Goal: Task Accomplishment & Management: Use online tool/utility

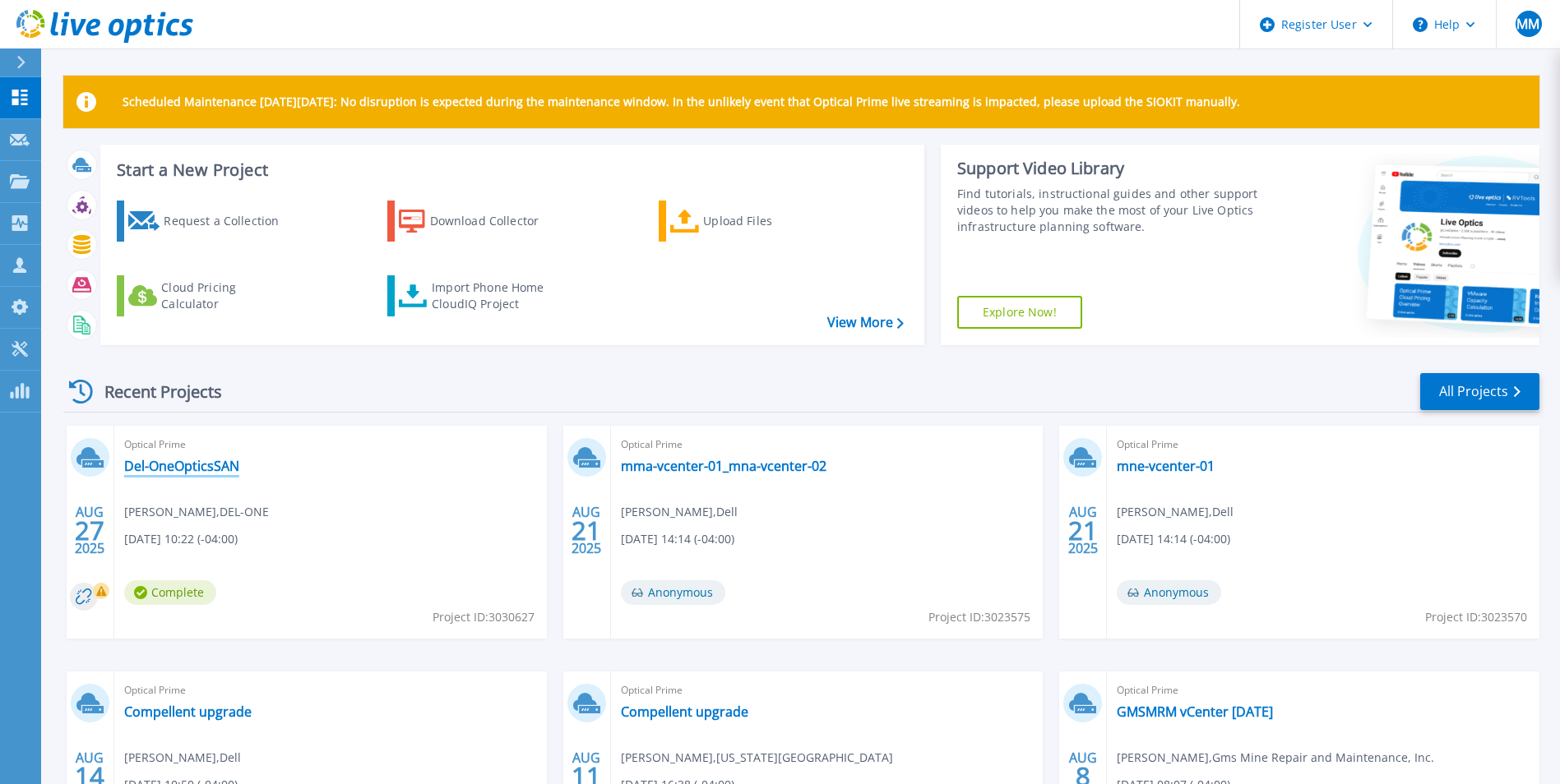
click at [221, 467] on link "Del-OneOpticsSAN" at bounding box center [181, 466] width 115 height 16
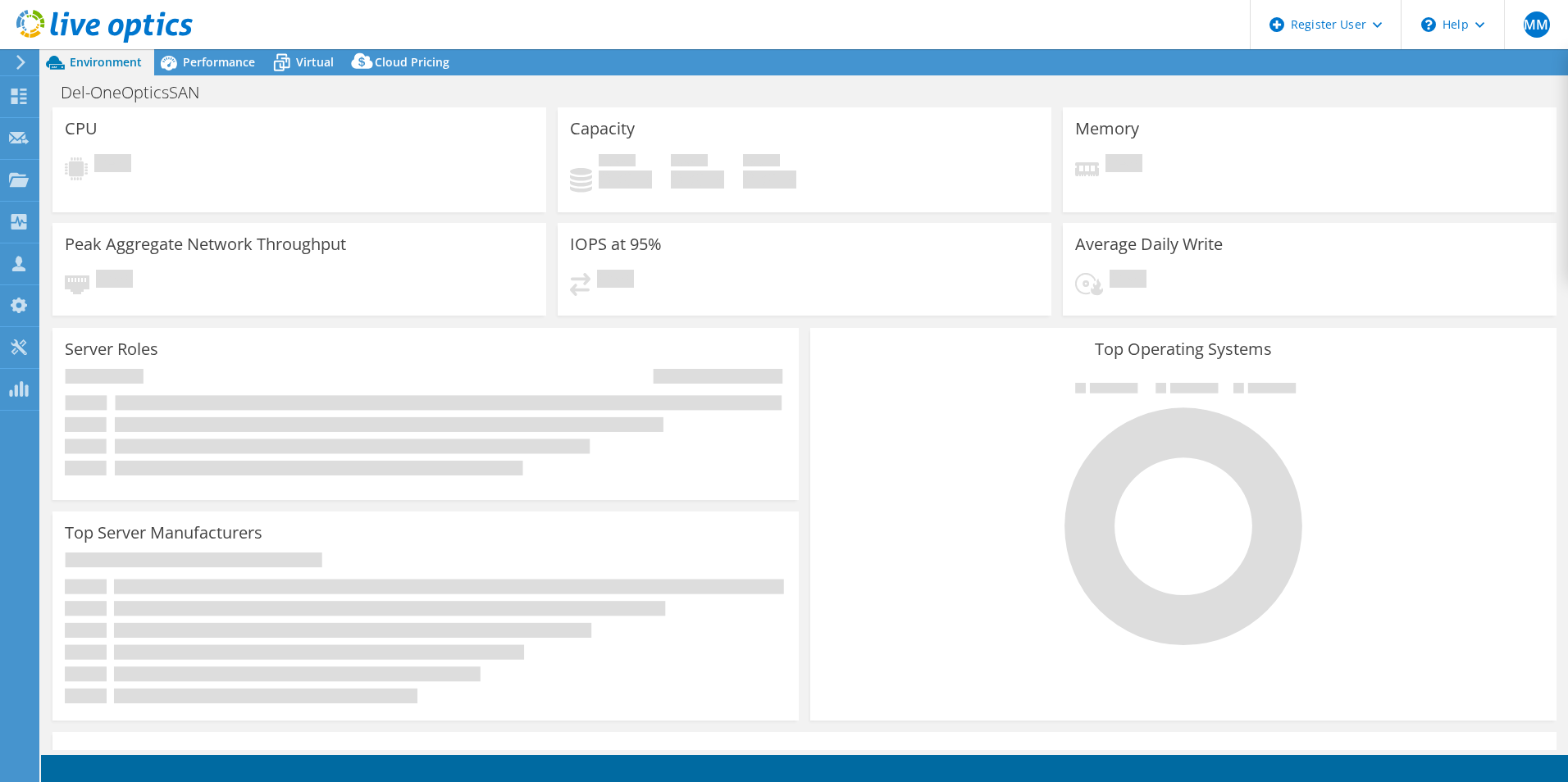
select select "USD"
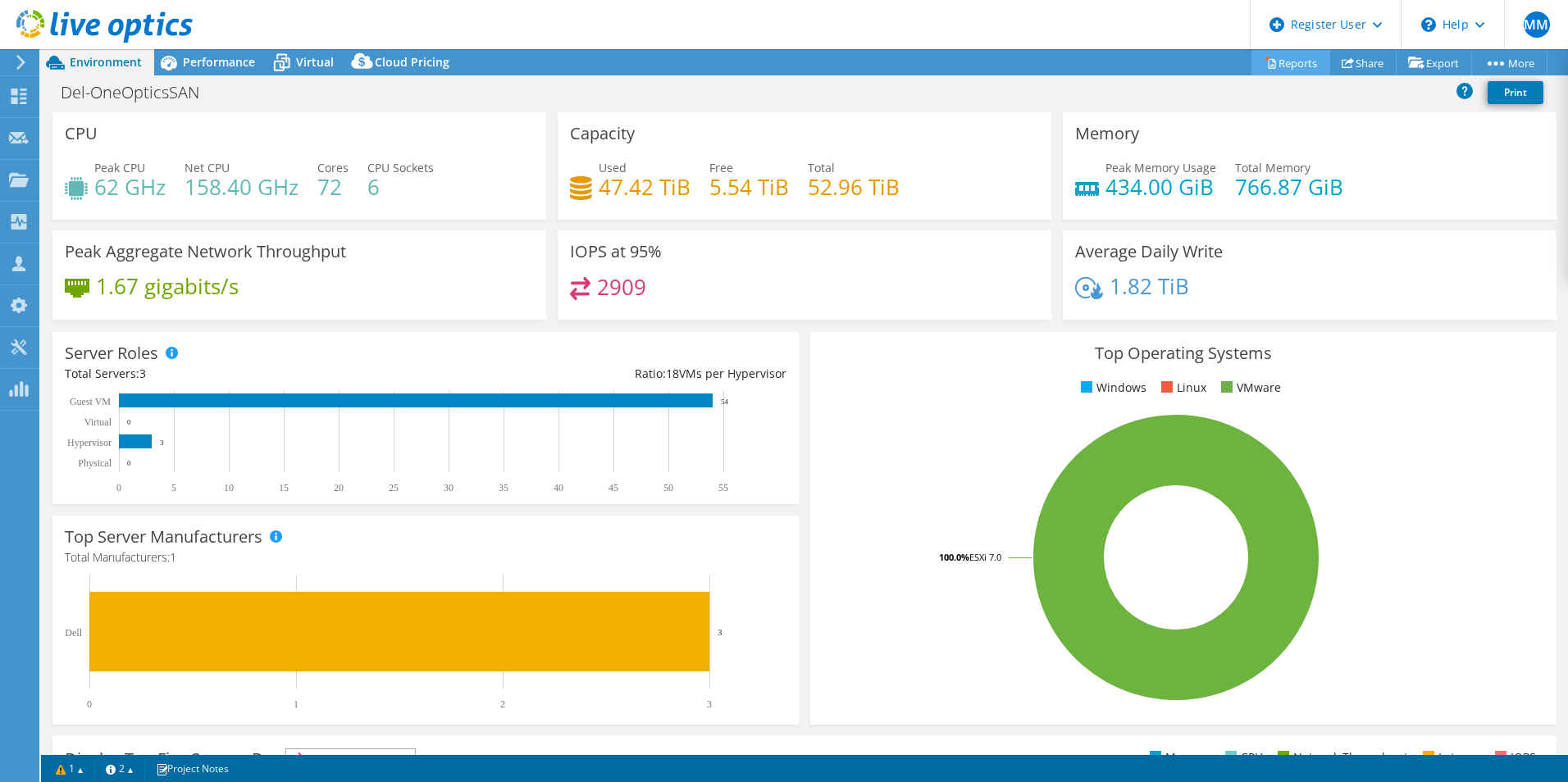
click at [1286, 63] on link "Reports" at bounding box center [1290, 62] width 79 height 25
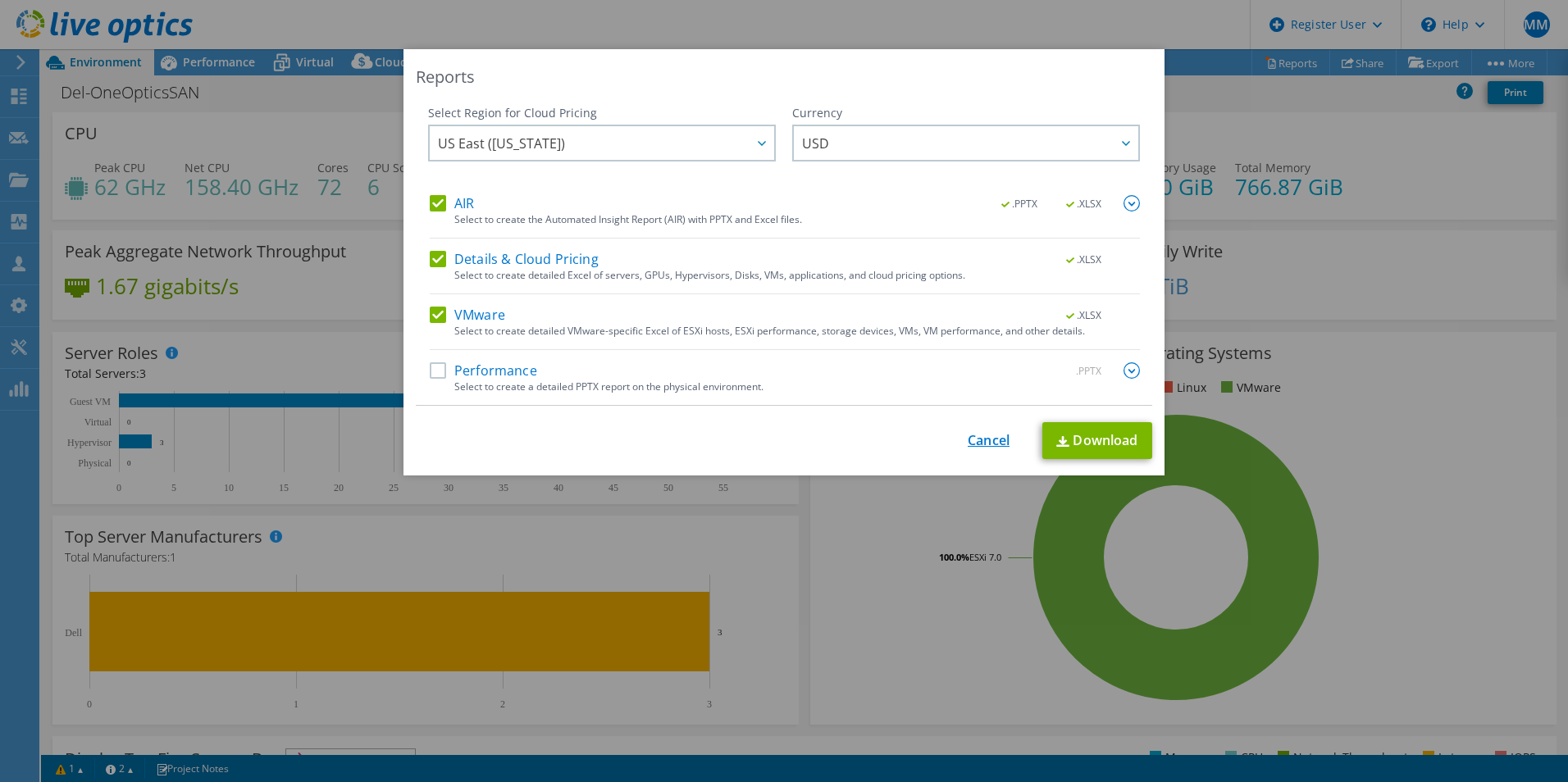
click at [975, 433] on link "Cancel" at bounding box center [988, 440] width 42 height 16
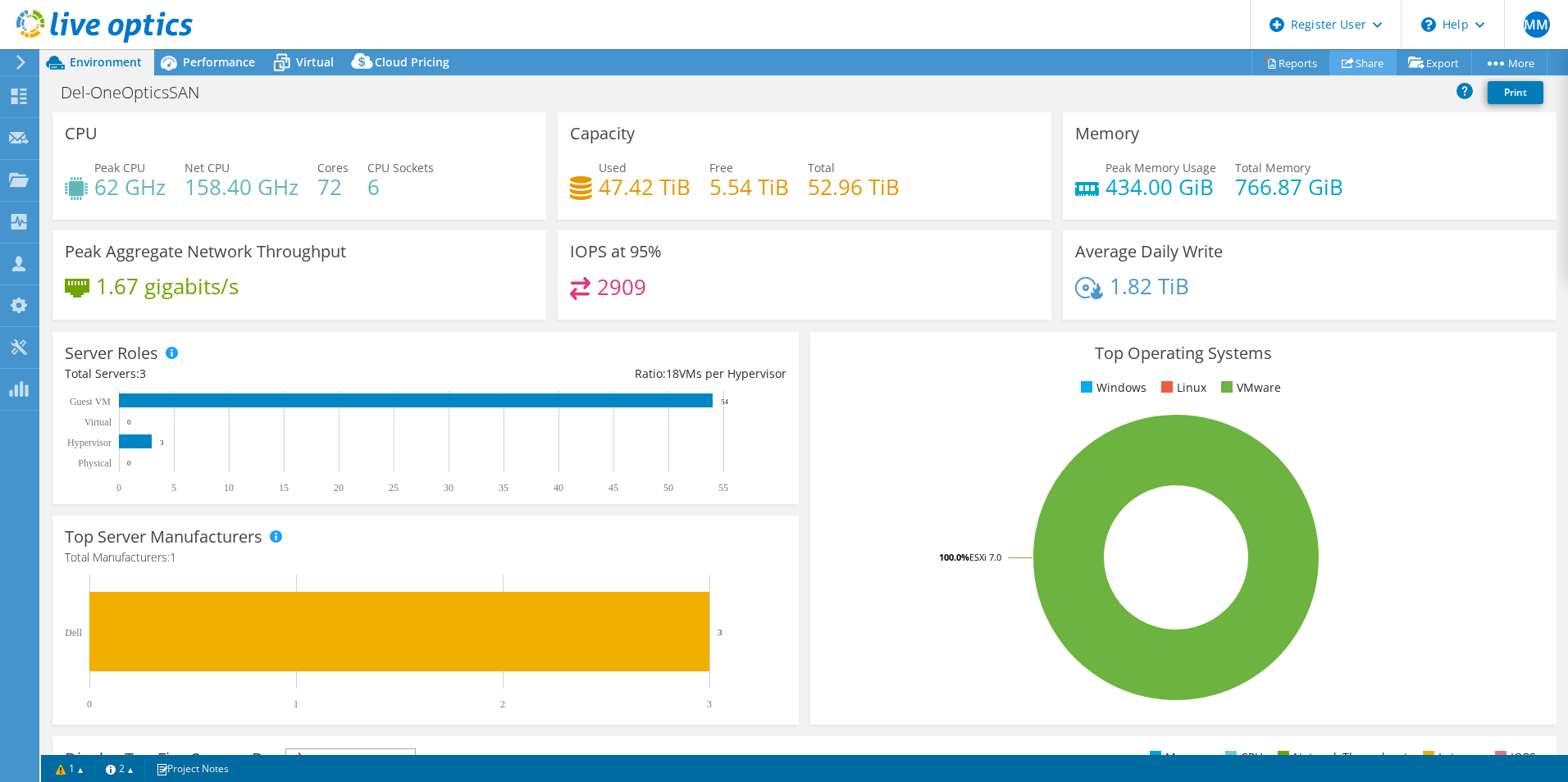
click at [1343, 60] on use at bounding box center [1347, 62] width 12 height 10
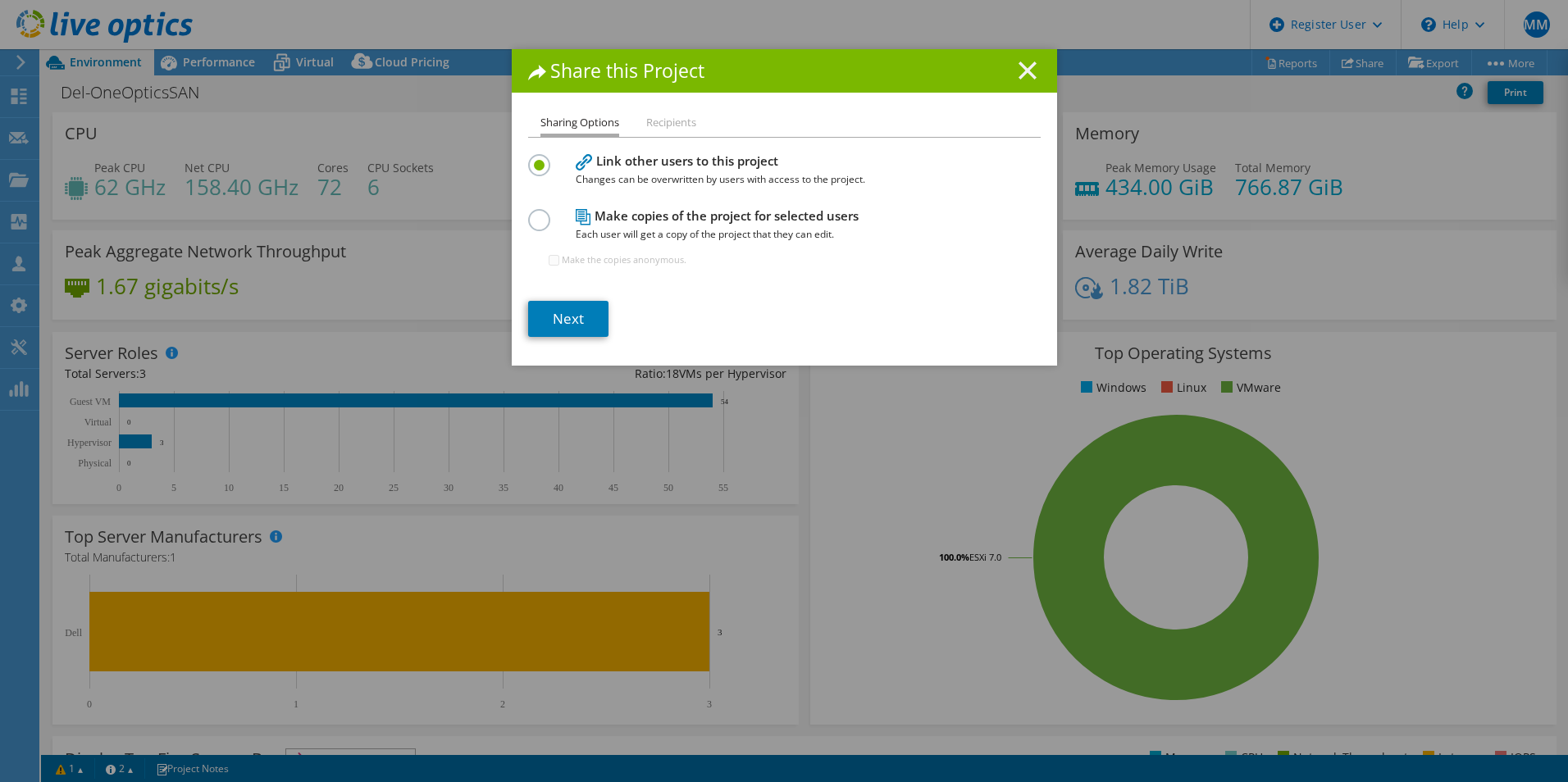
click at [1023, 67] on icon at bounding box center [1027, 70] width 18 height 18
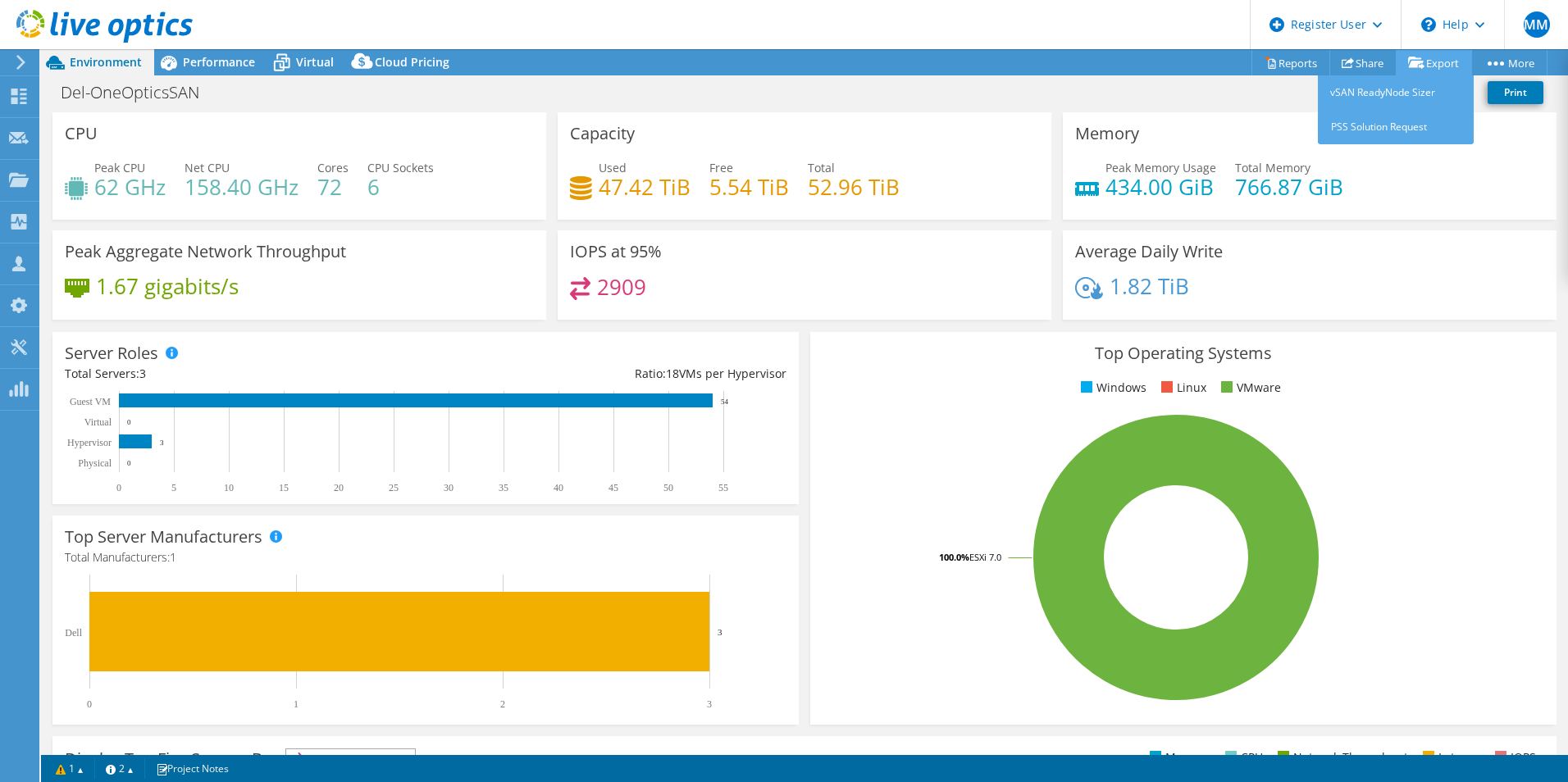
click at [1410, 61] on icon at bounding box center [1416, 62] width 16 height 12
click at [1150, 89] on div "Del-OneOpticsSAN Print" at bounding box center [804, 92] width 1527 height 30
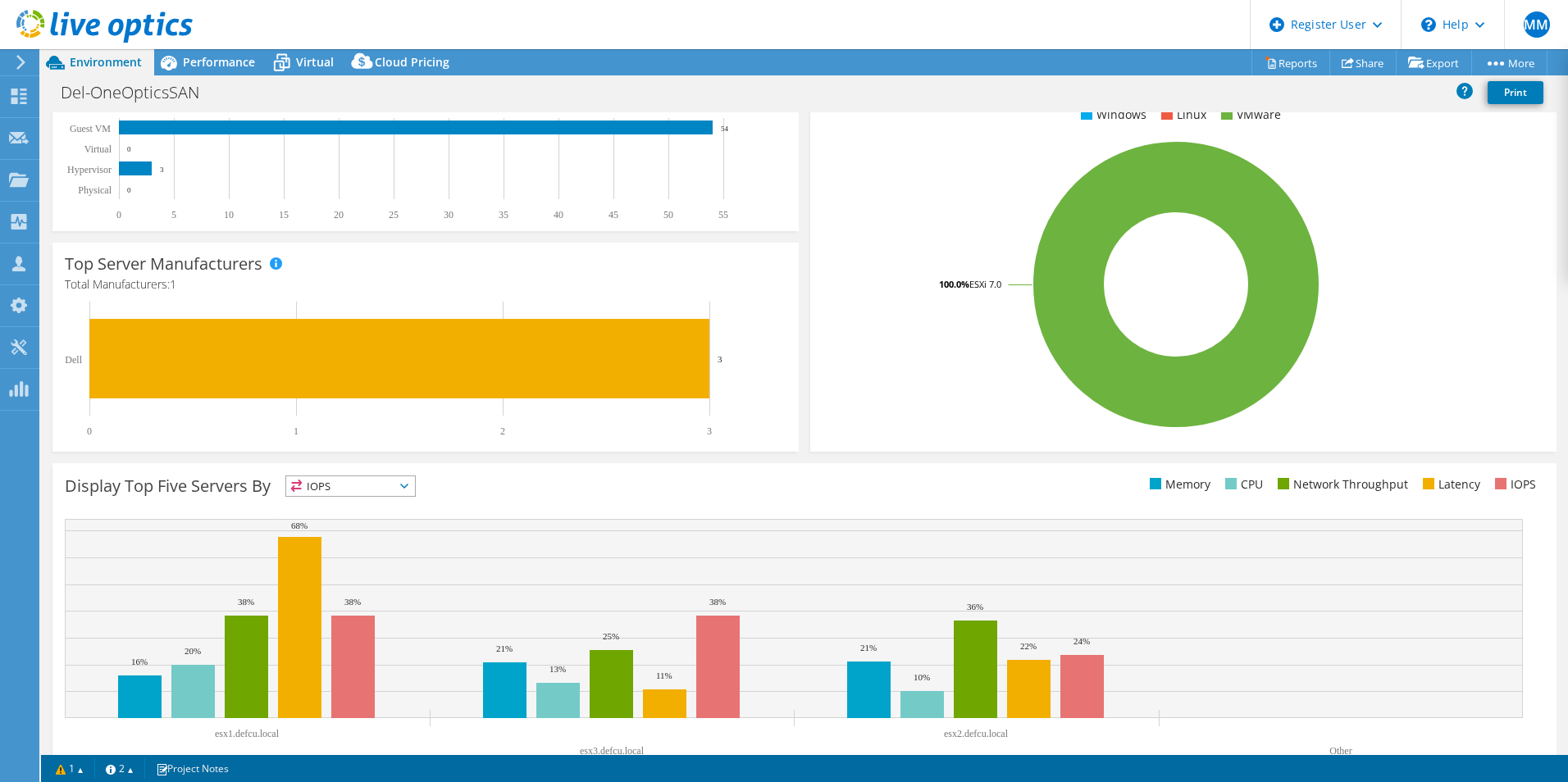
scroll to position [312, 0]
